Goal: Information Seeking & Learning: Learn about a topic

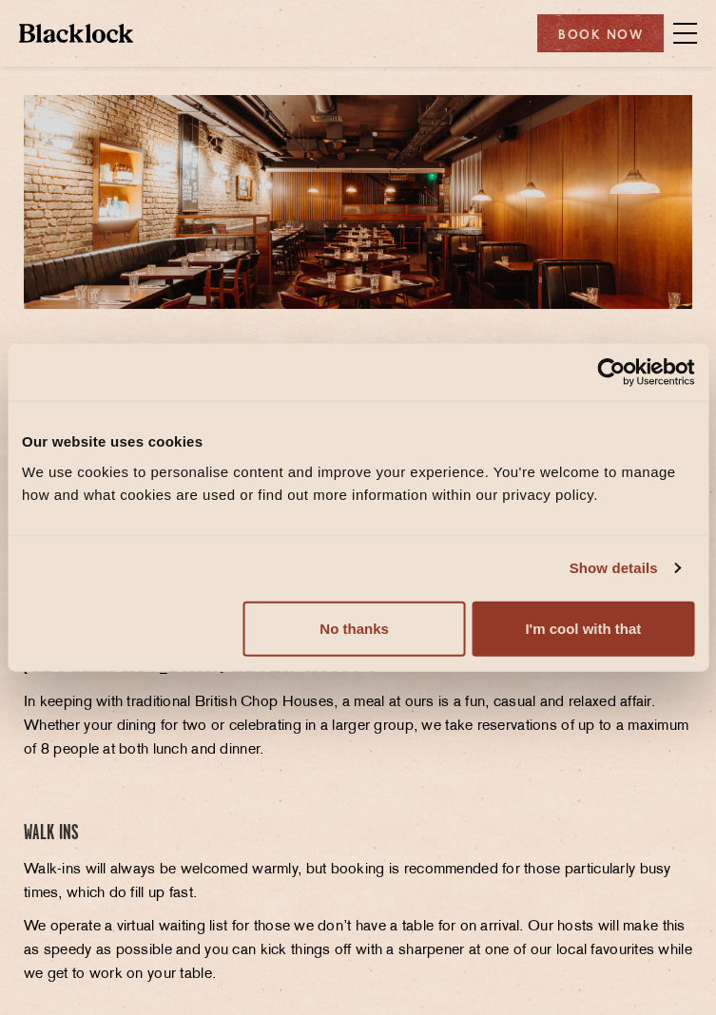
click at [687, 34] on span at bounding box center [685, 33] width 24 height 29
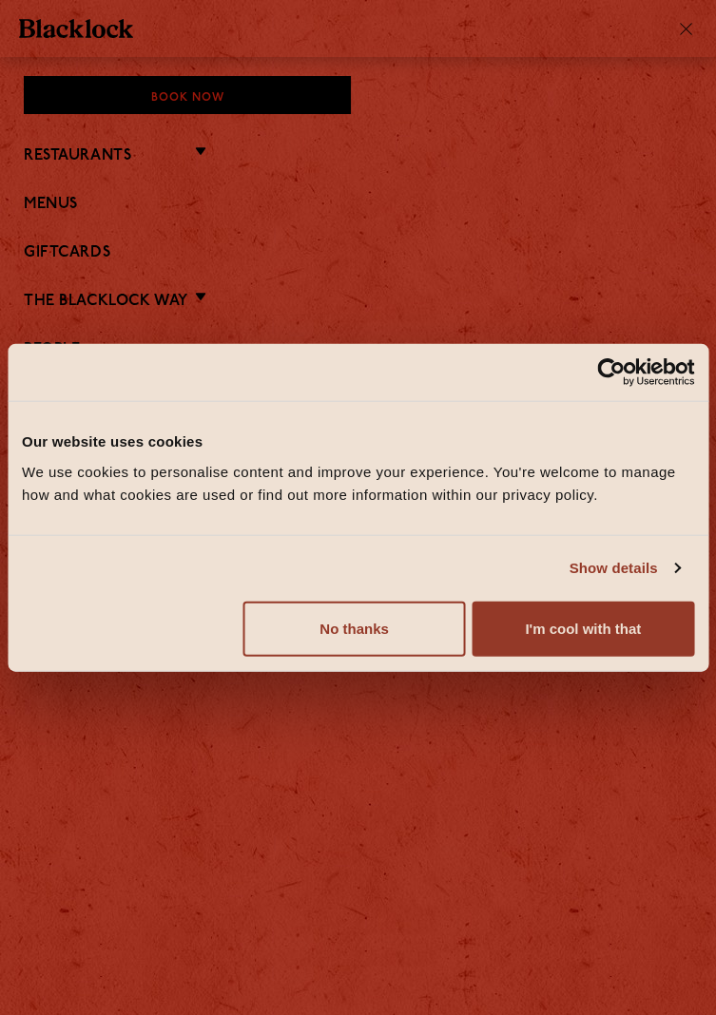
click at [194, 147] on li "Restaurants [GEOGRAPHIC_DATA] [GEOGRAPHIC_DATA] [GEOGRAPHIC_DATA] [GEOGRAPHIC_D…" at bounding box center [358, 155] width 668 height 25
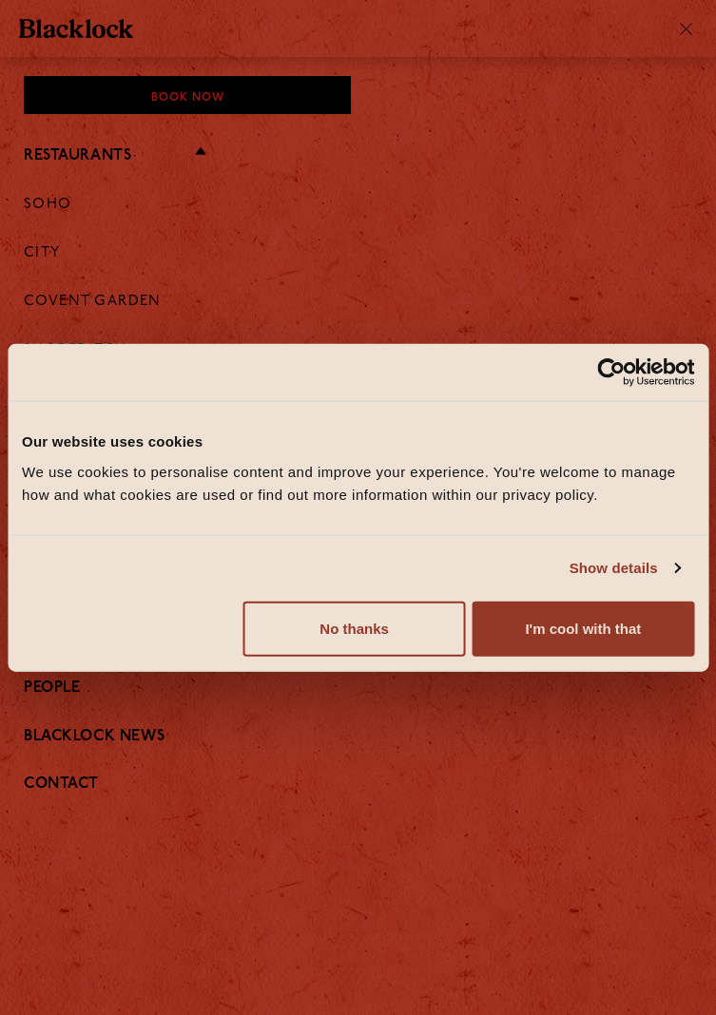
click at [118, 303] on link "Covent Garden" at bounding box center [93, 302] width 138 height 17
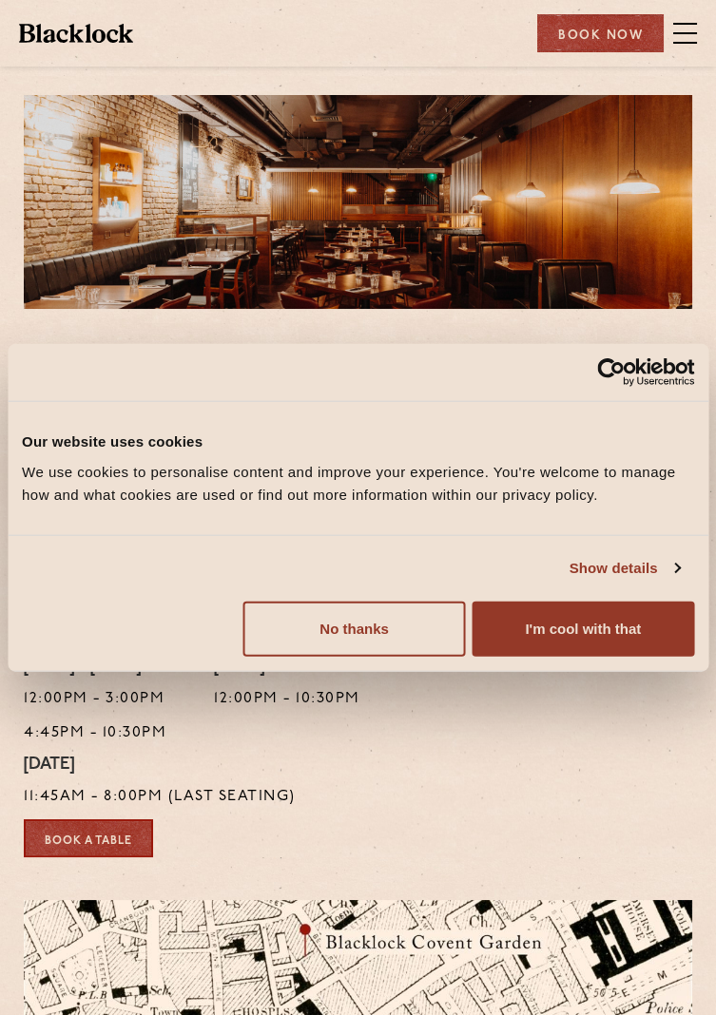
click at [587, 639] on button "I'm cool with that" at bounding box center [582, 628] width 221 height 55
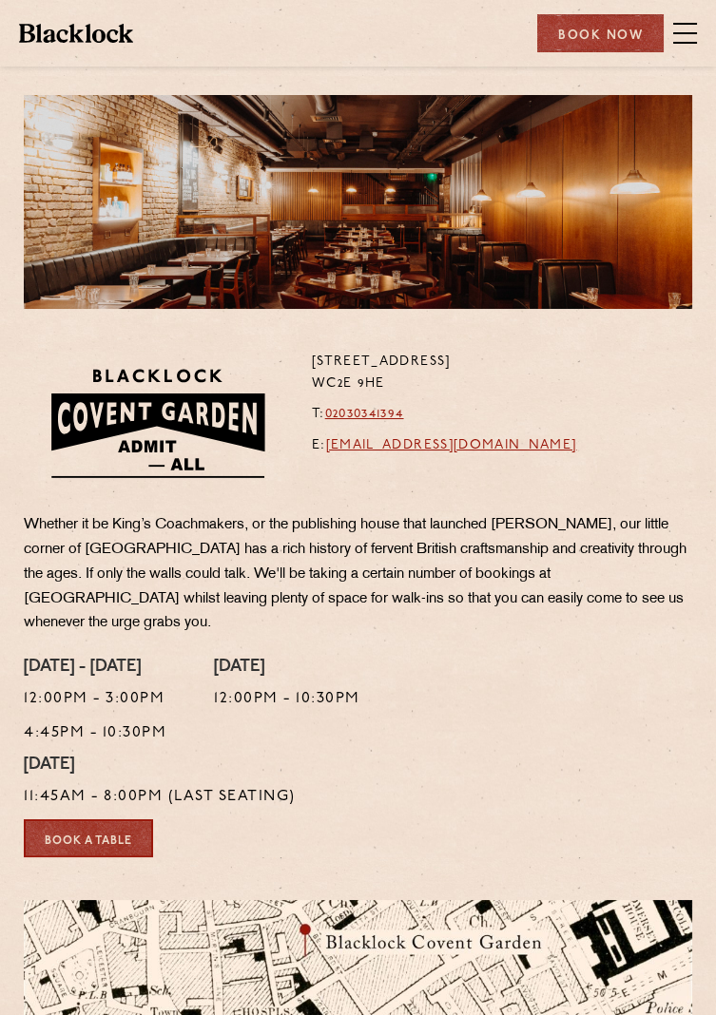
click at [691, 23] on span at bounding box center [685, 24] width 24 height 2
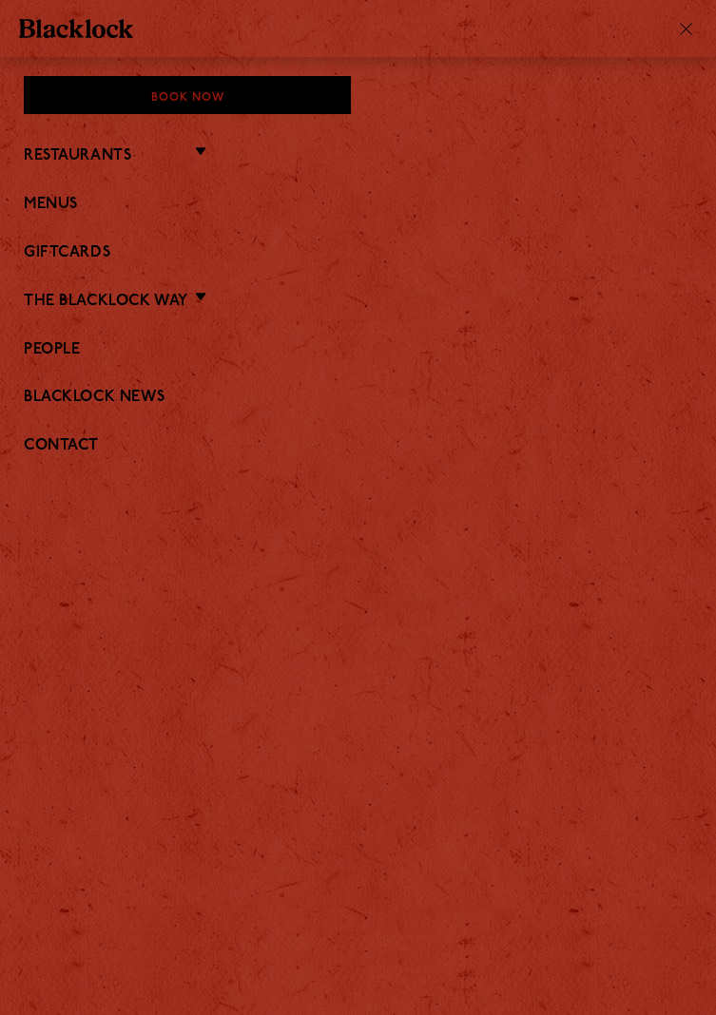
click at [72, 201] on link "Menus" at bounding box center [358, 205] width 668 height 18
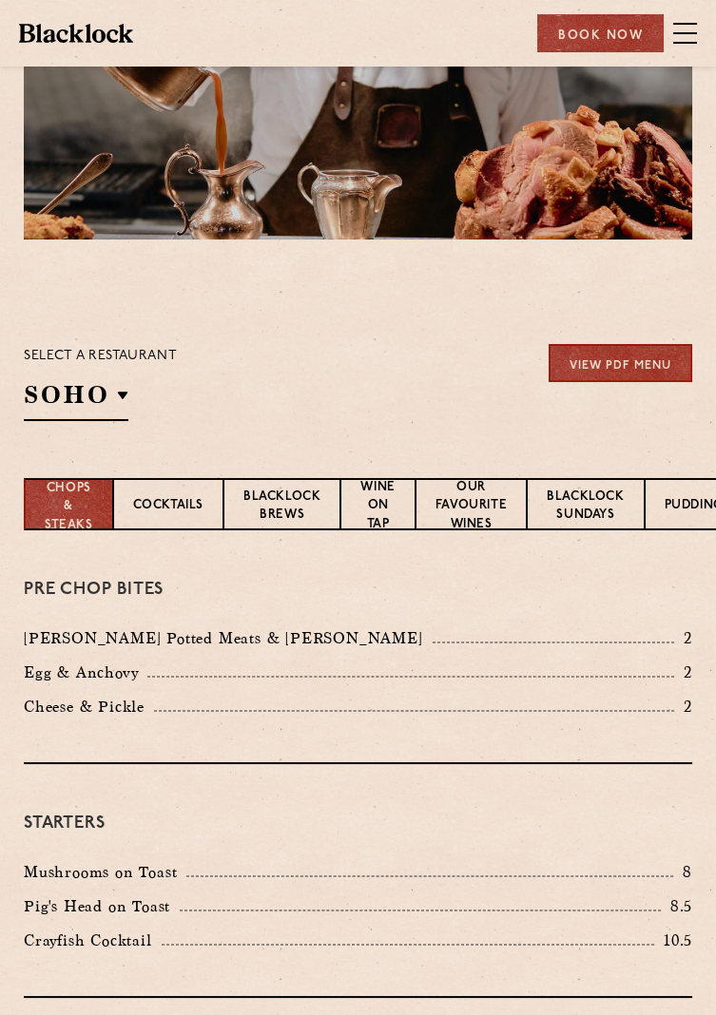
scroll to position [68, 0]
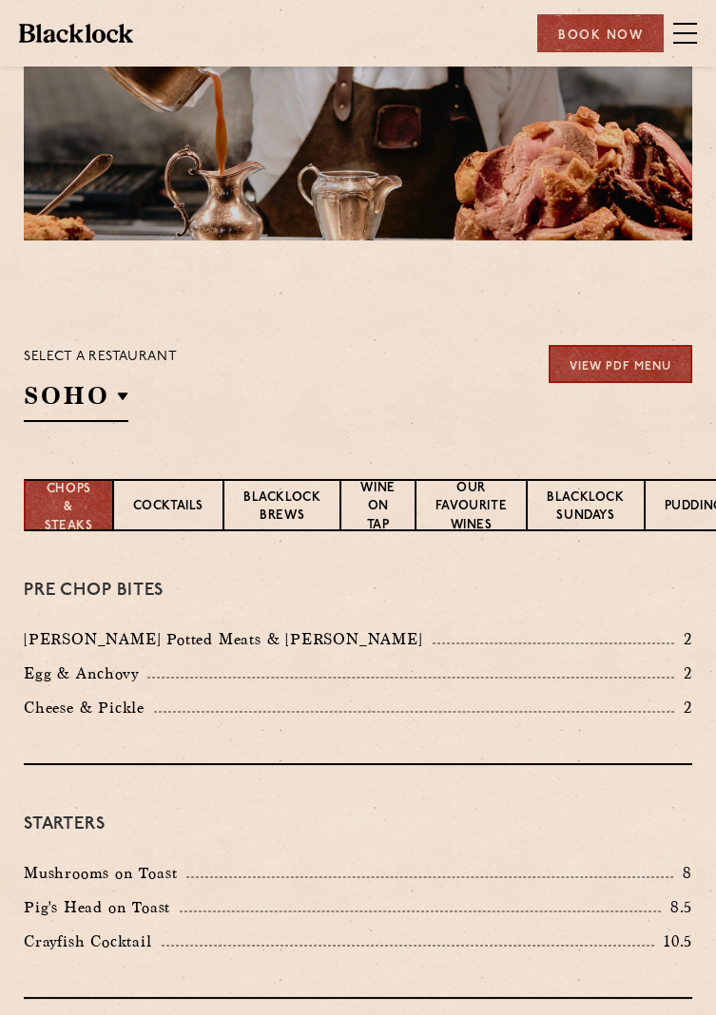
click at [106, 395] on h2 "SOHO" at bounding box center [76, 400] width 105 height 43
click at [0, 0] on p "Covent Garden" at bounding box center [0, 0] width 0 height 0
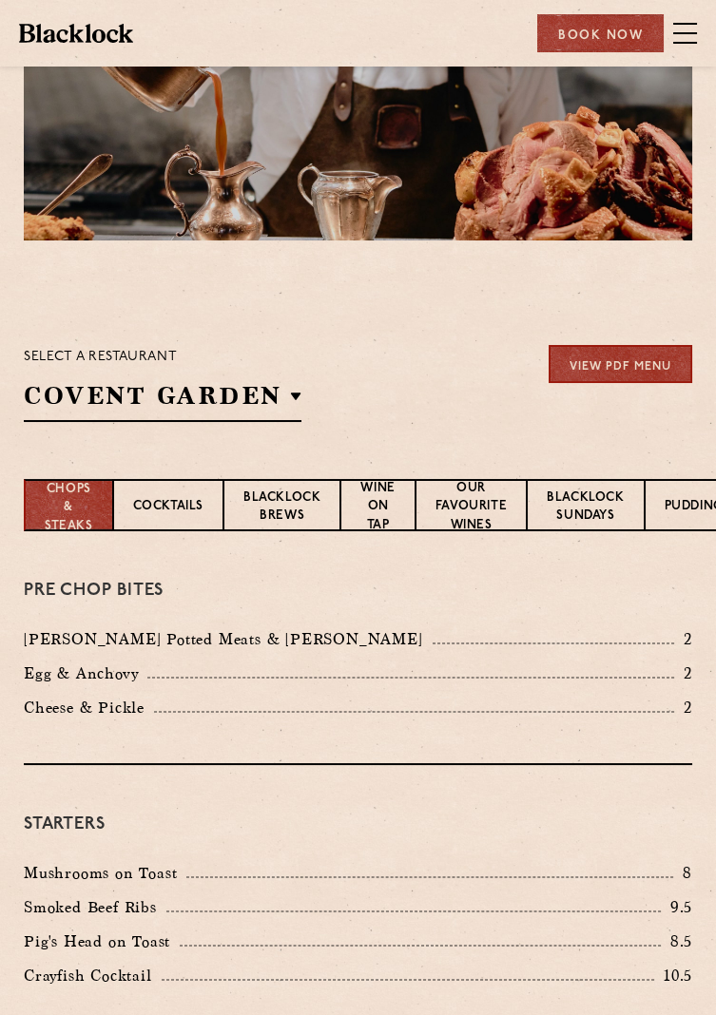
click at [385, 352] on div "Select a restaurant Covent Garden Soho Birmingham City Shoreditch Covent Garden…" at bounding box center [358, 383] width 668 height 77
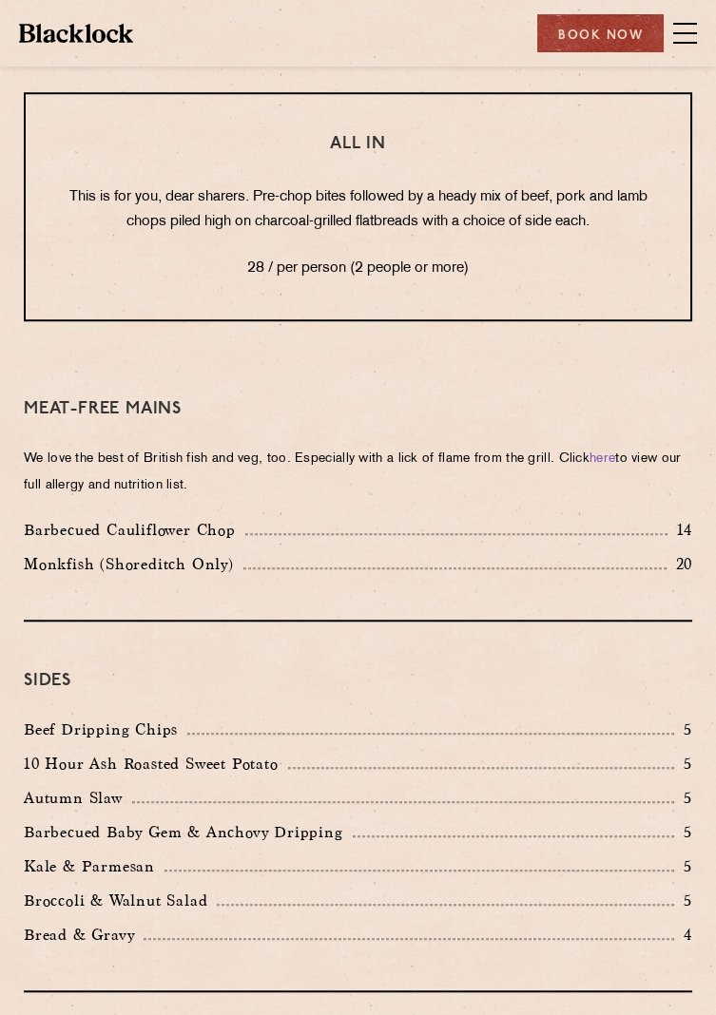
scroll to position [2624, 0]
